Goal: Transaction & Acquisition: Purchase product/service

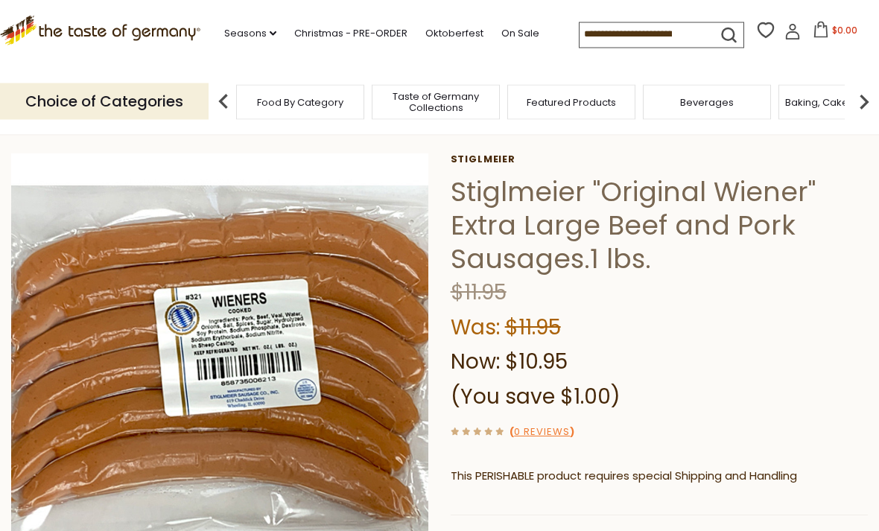
scroll to position [53, 0]
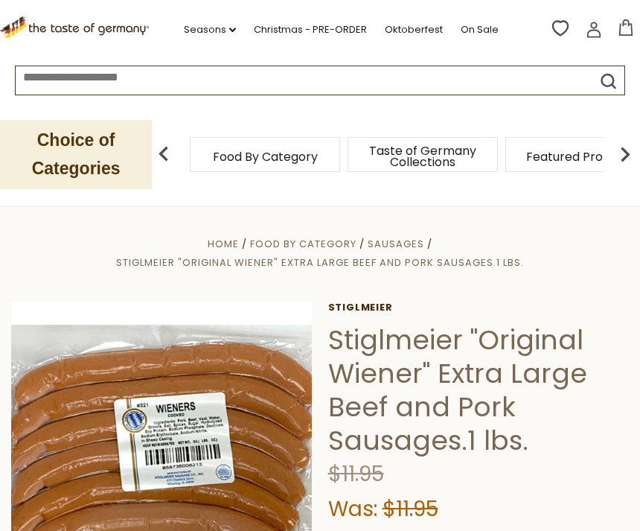
scroll to position [2, 0]
